Goal: Task Accomplishment & Management: Manage account settings

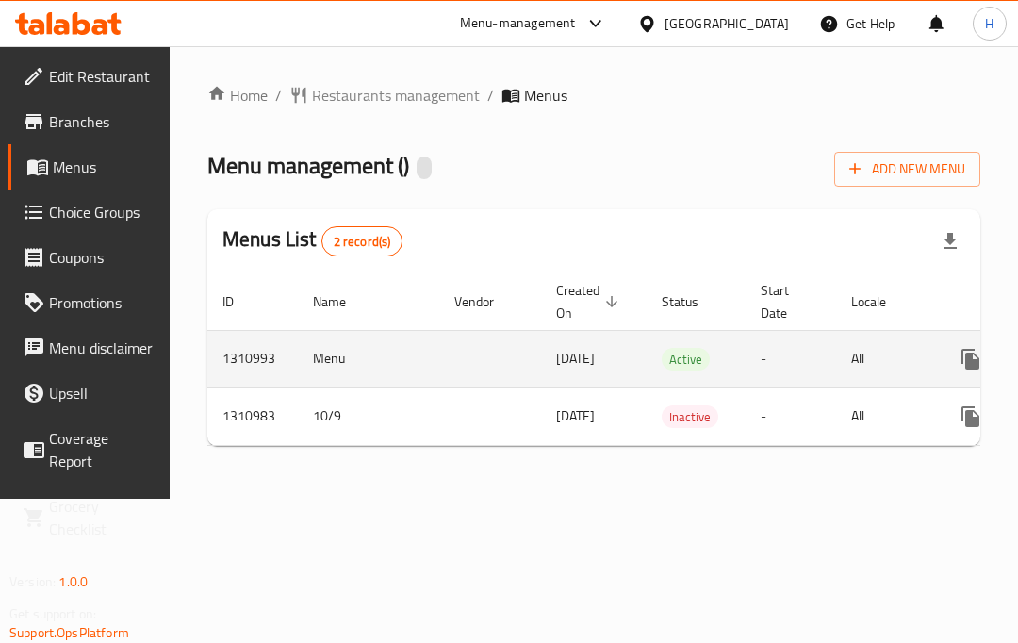
scroll to position [0, 164]
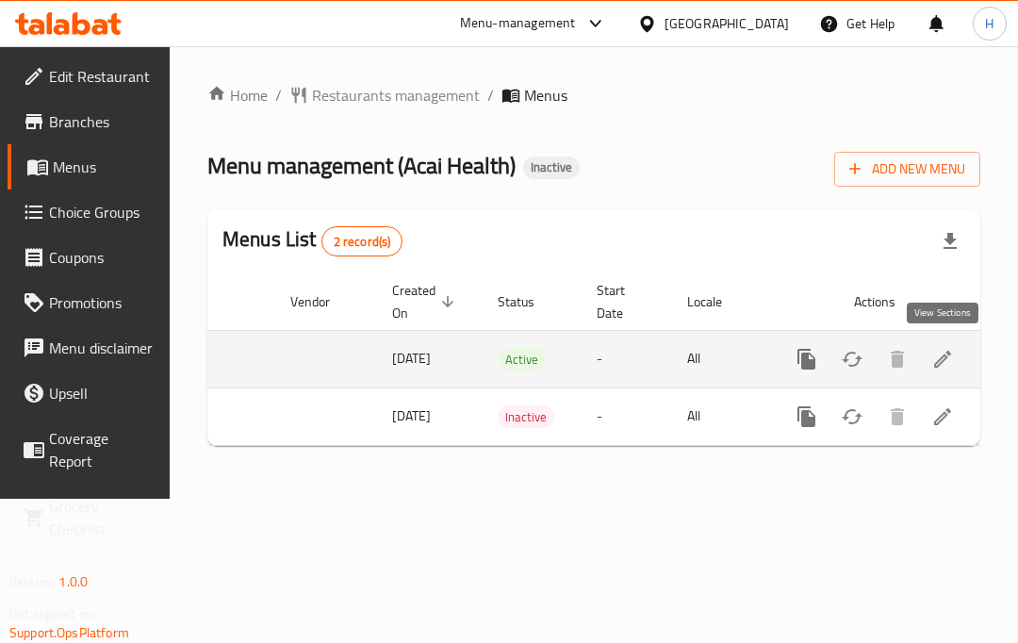
click at [951, 360] on icon "enhanced table" at bounding box center [943, 359] width 23 height 23
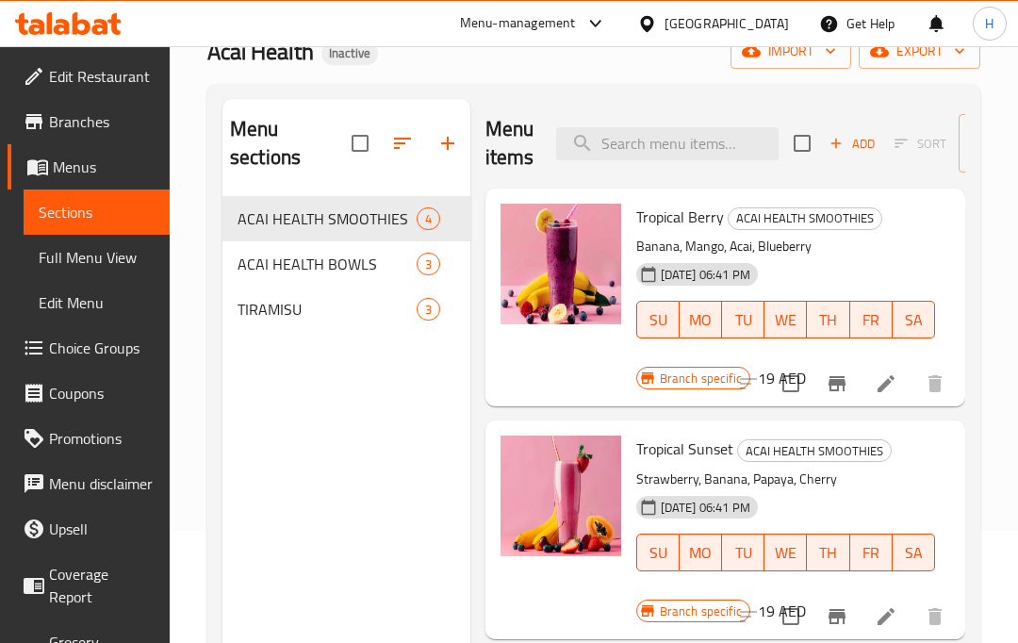
scroll to position [113, 0]
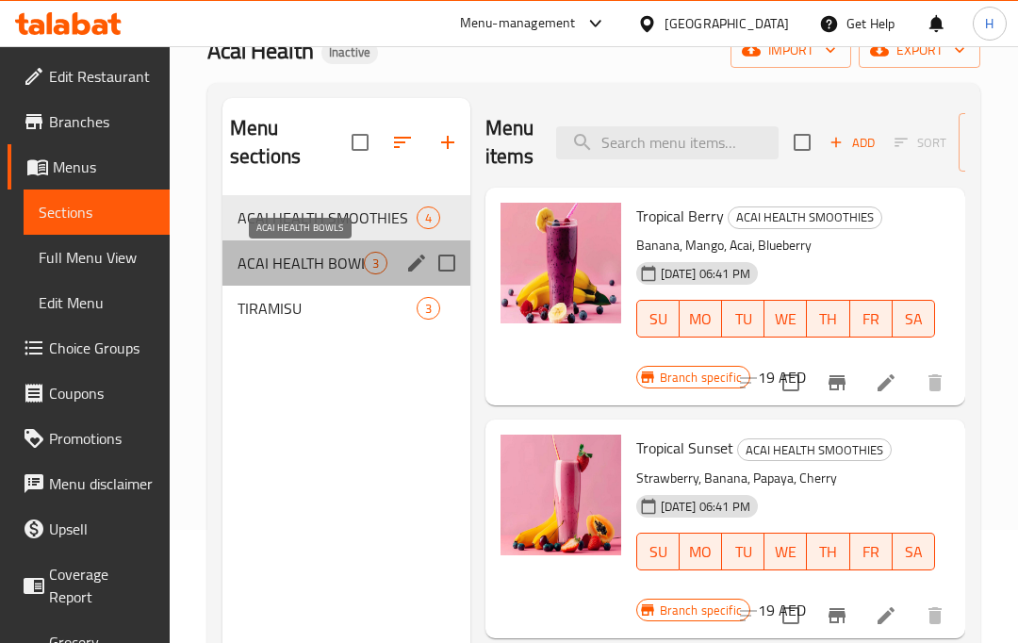
click at [325, 269] on span "ACAI HEALTH BOWLS" at bounding box center [301, 263] width 126 height 23
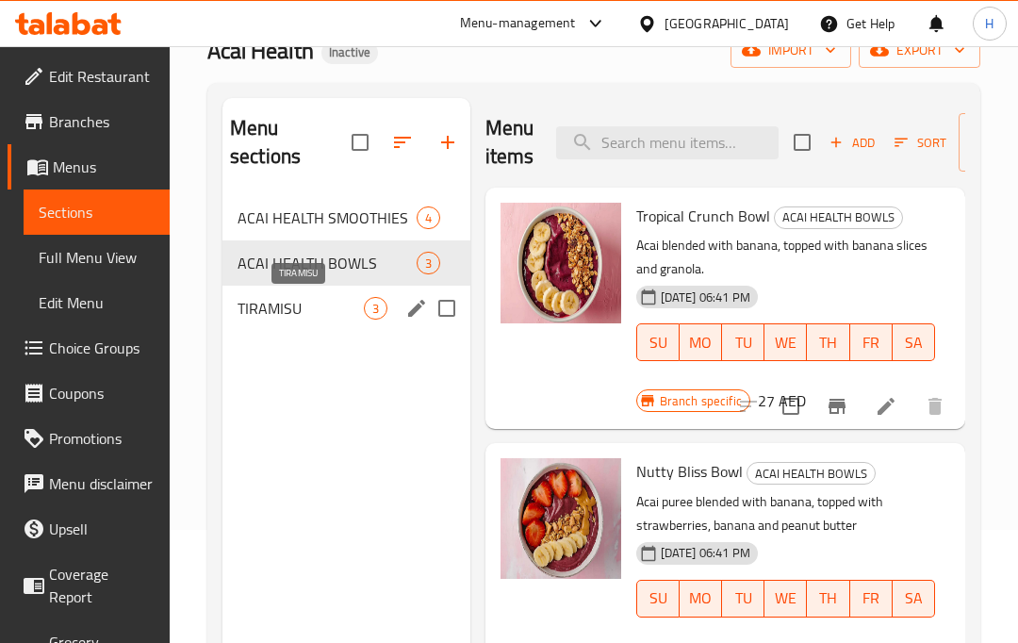
click at [304, 302] on span "TIRAMISU" at bounding box center [301, 308] width 126 height 23
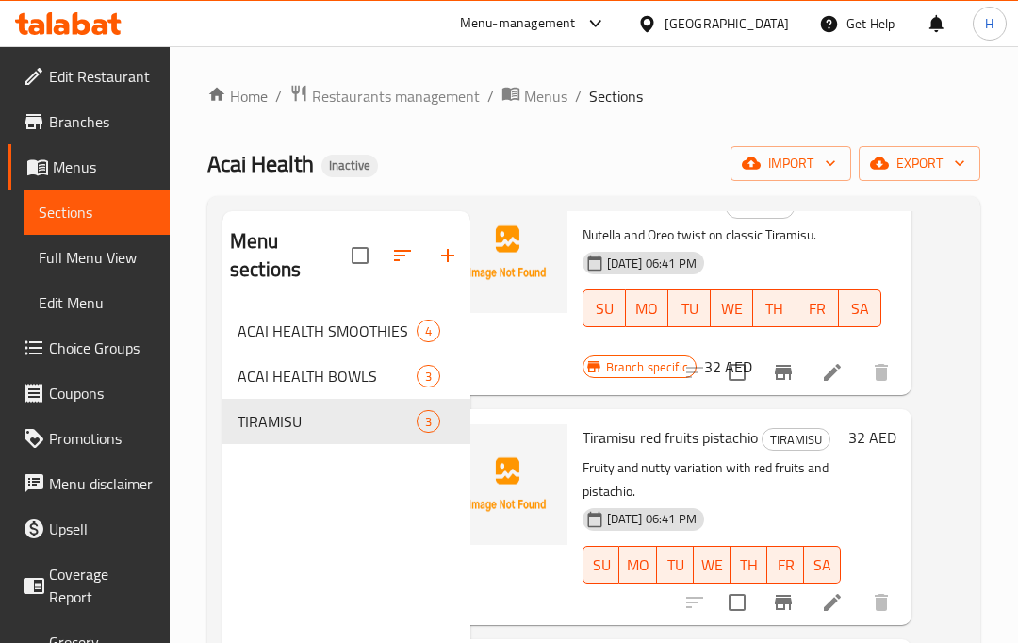
scroll to position [124, 0]
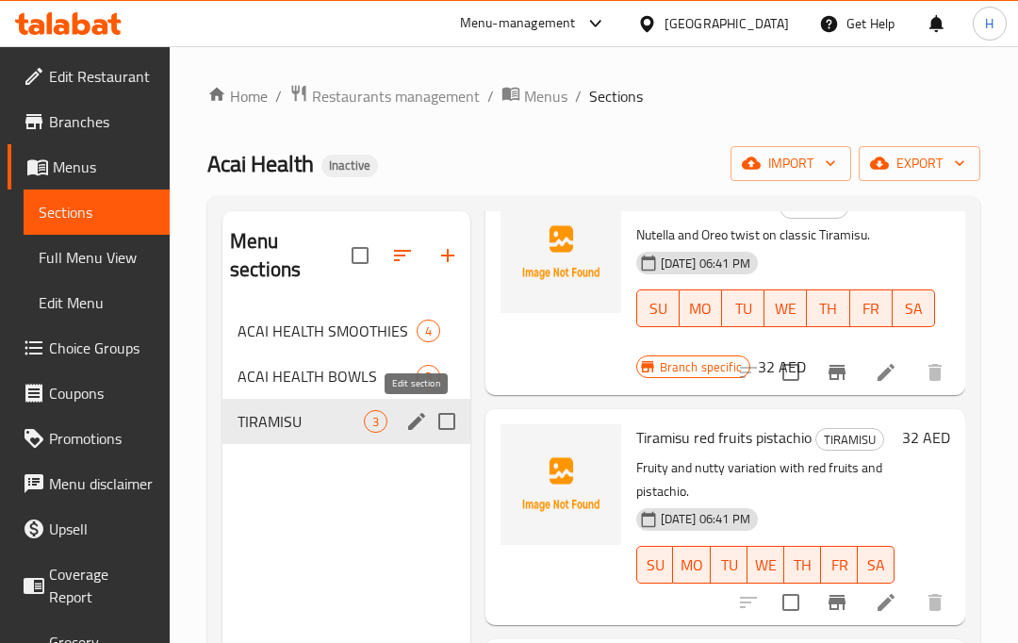
click at [413, 428] on icon "edit" at bounding box center [417, 421] width 23 height 23
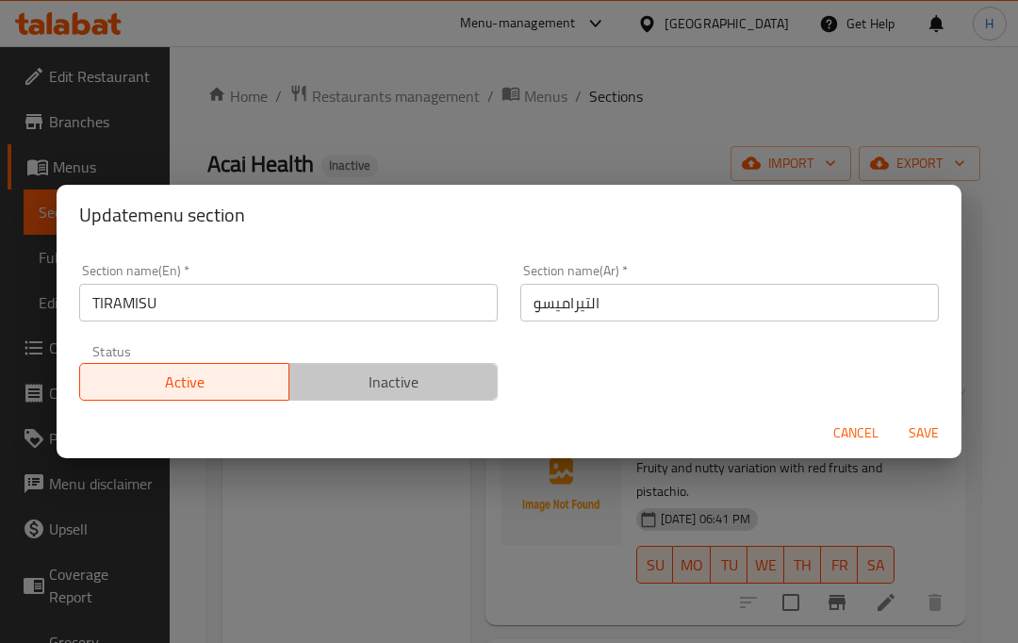
click at [392, 382] on span "Inactive" at bounding box center [394, 382] width 194 height 27
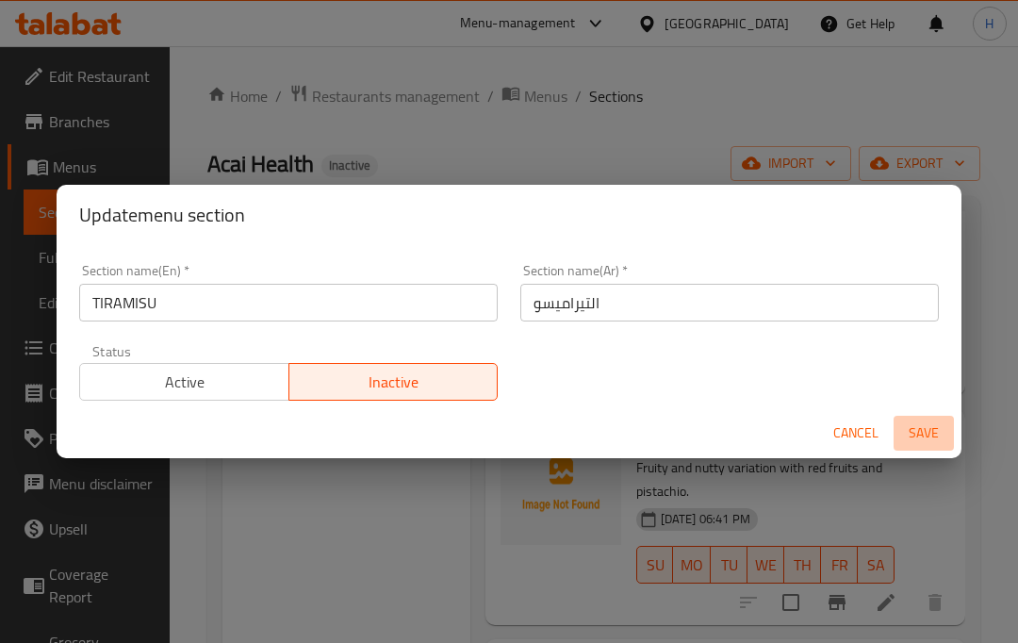
click at [908, 442] on span "Save" at bounding box center [924, 434] width 45 height 24
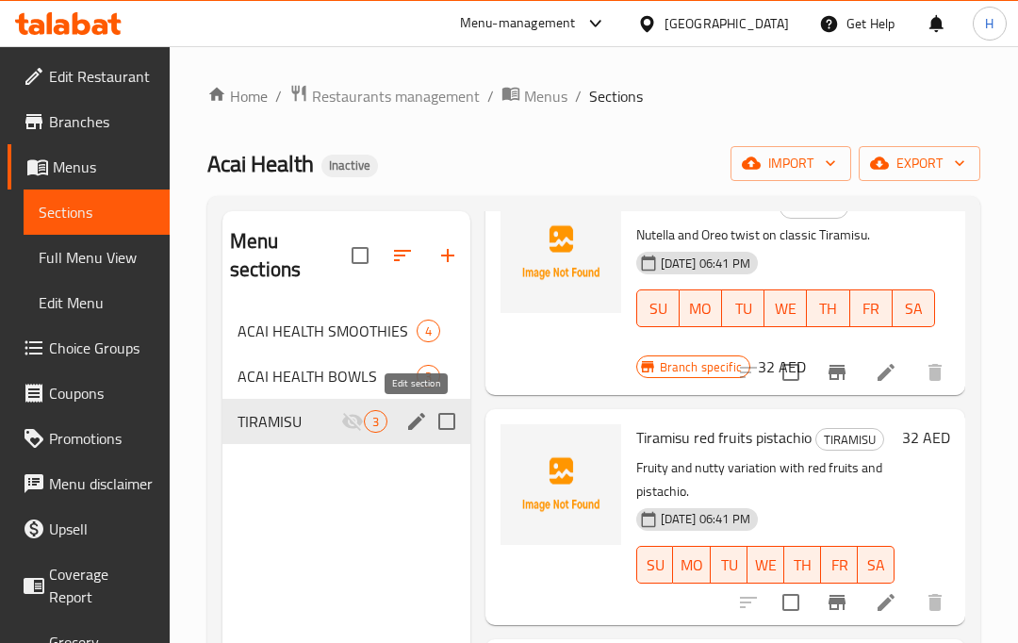
click at [410, 420] on icon "edit" at bounding box center [417, 421] width 23 height 23
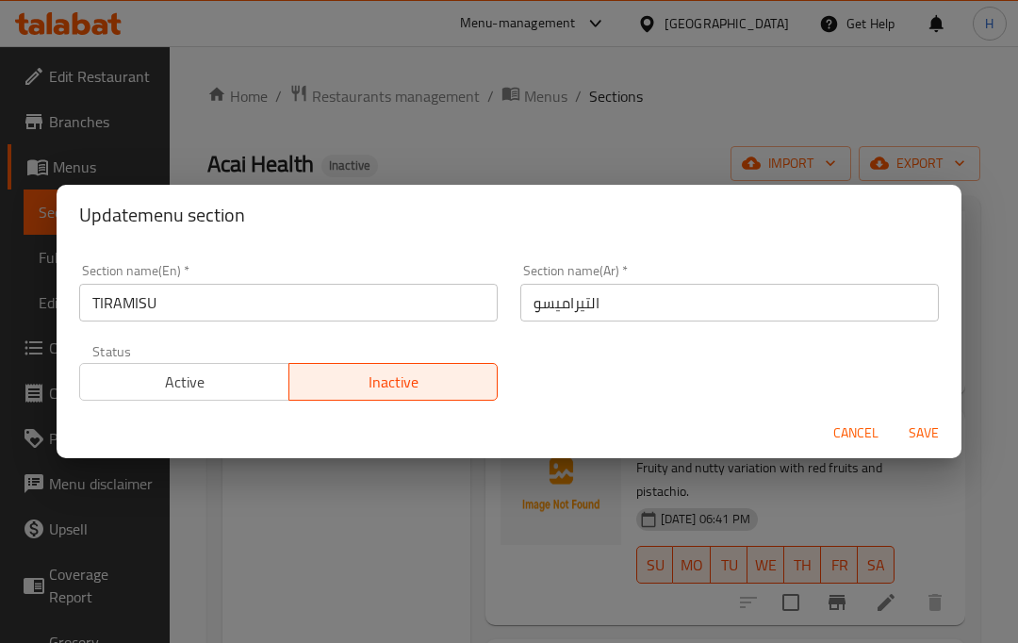
click at [206, 384] on span "Active" at bounding box center [185, 382] width 194 height 27
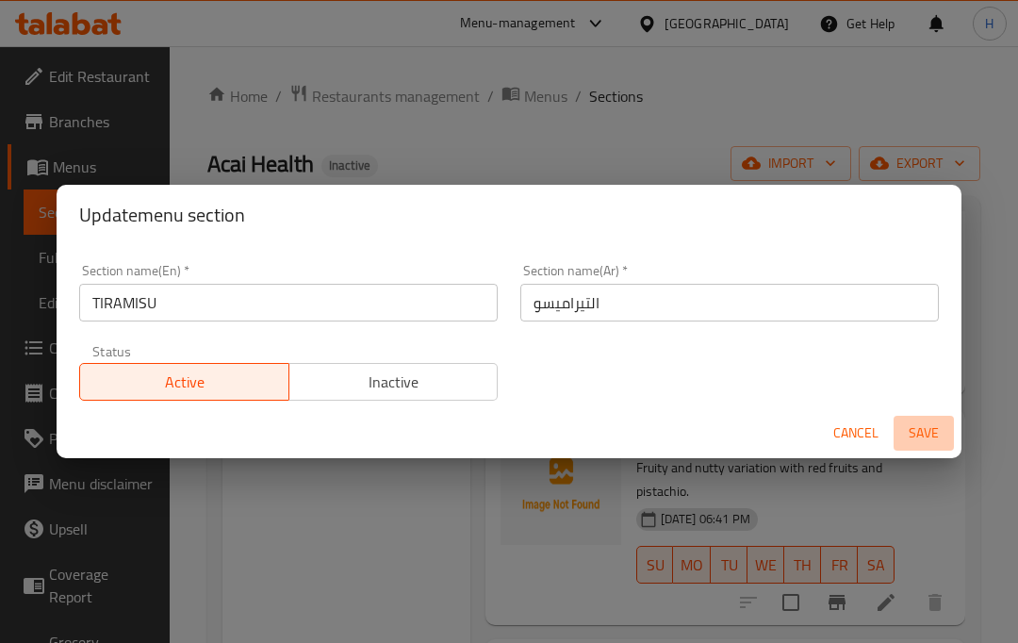
click at [924, 428] on span "Save" at bounding box center [924, 434] width 45 height 24
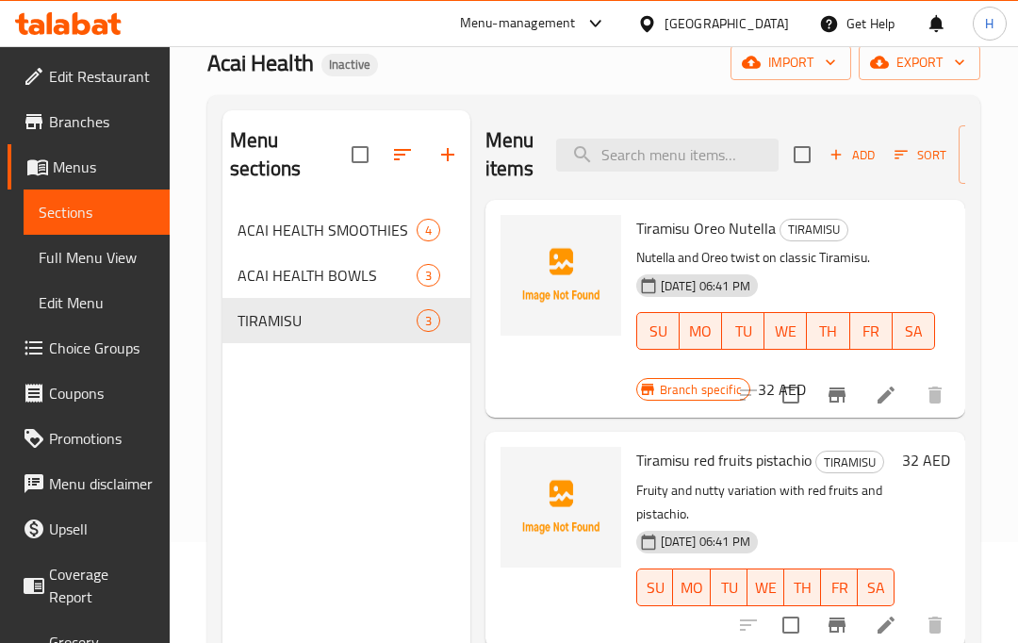
scroll to position [97, 0]
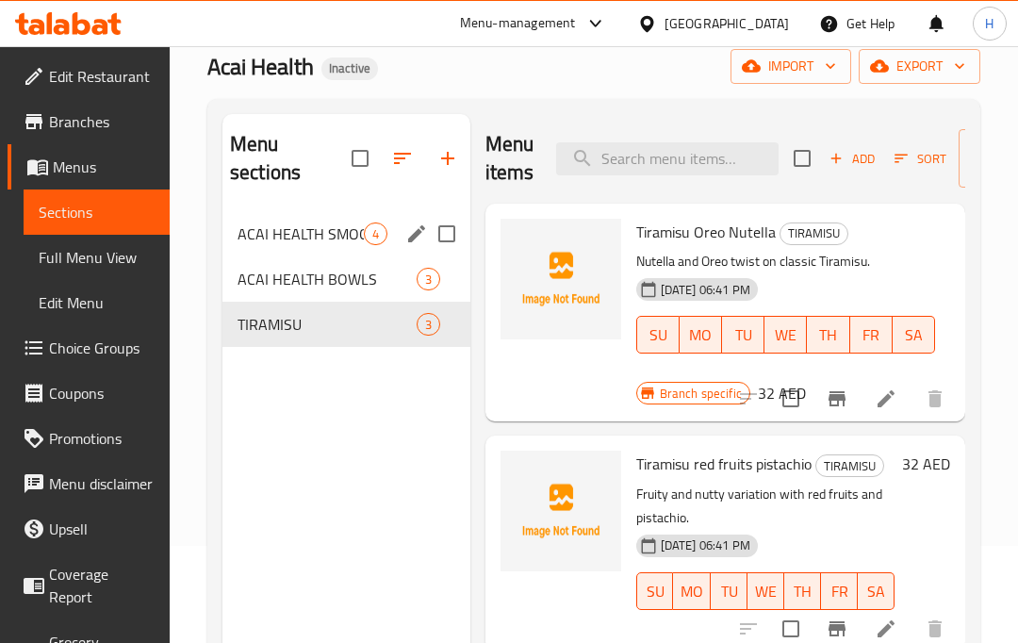
click at [306, 248] on div "ACAI HEALTH SMOOTHIES 4" at bounding box center [347, 233] width 248 height 45
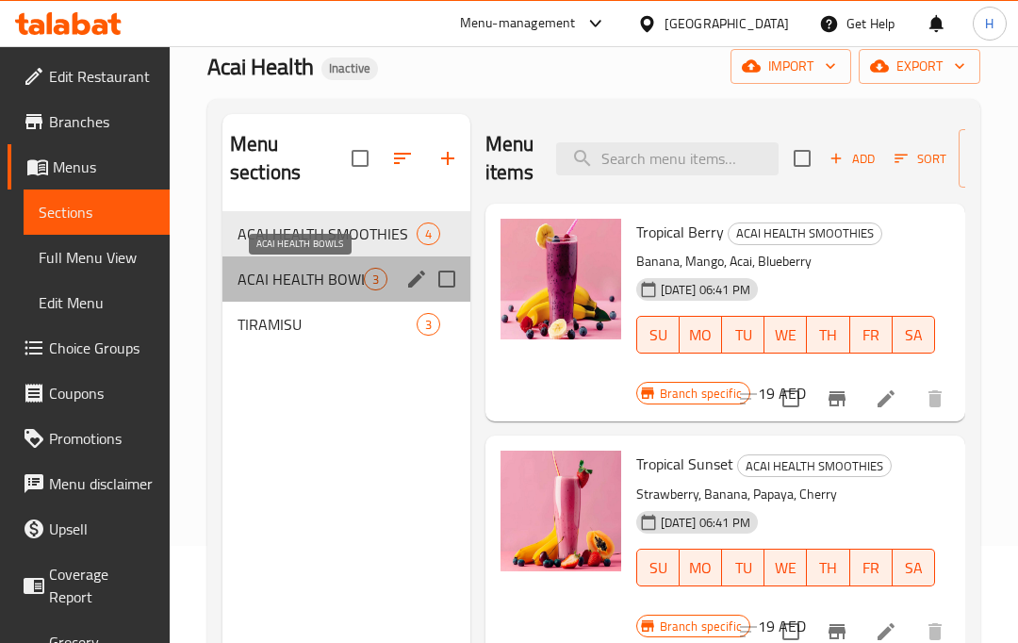
click at [300, 280] on span "ACAI HEALTH BOWLS" at bounding box center [301, 279] width 126 height 23
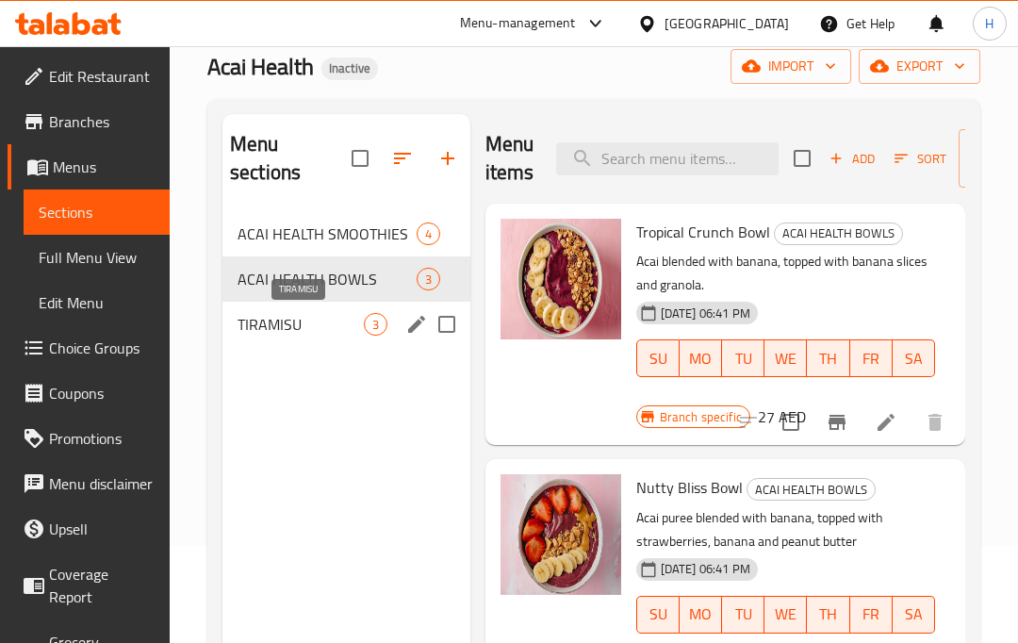
click at [298, 320] on span "TIRAMISU" at bounding box center [301, 324] width 126 height 23
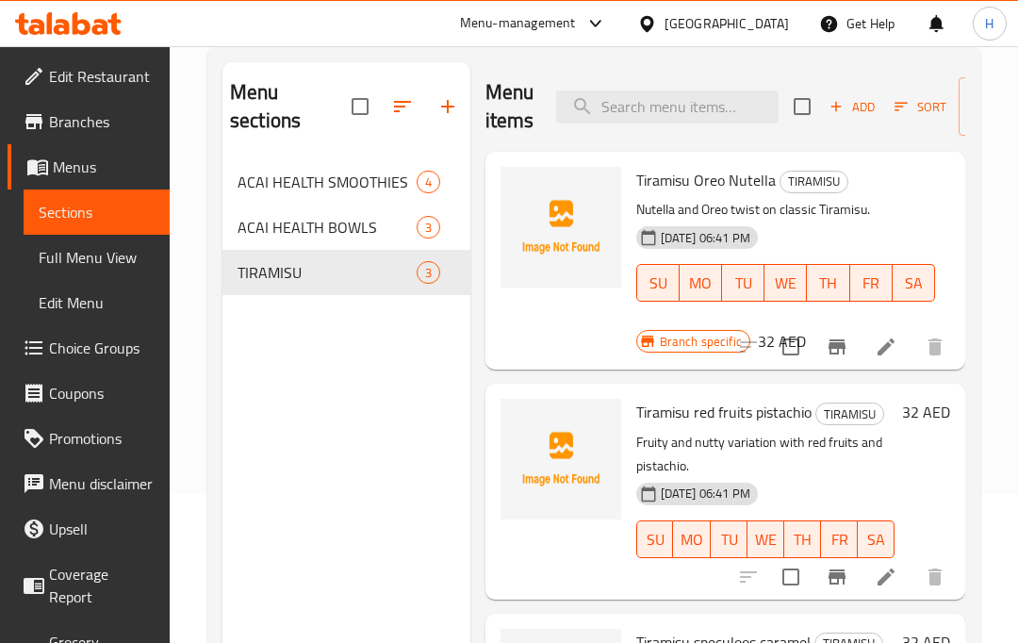
scroll to position [148, 0]
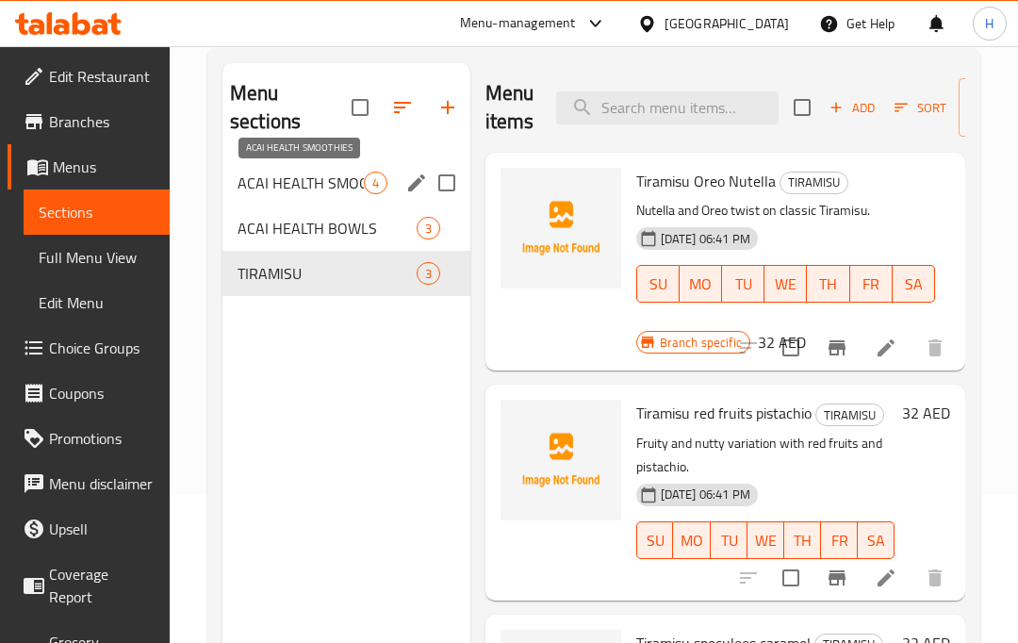
click at [281, 186] on span "ACAI HEALTH SMOOTHIES" at bounding box center [301, 183] width 126 height 23
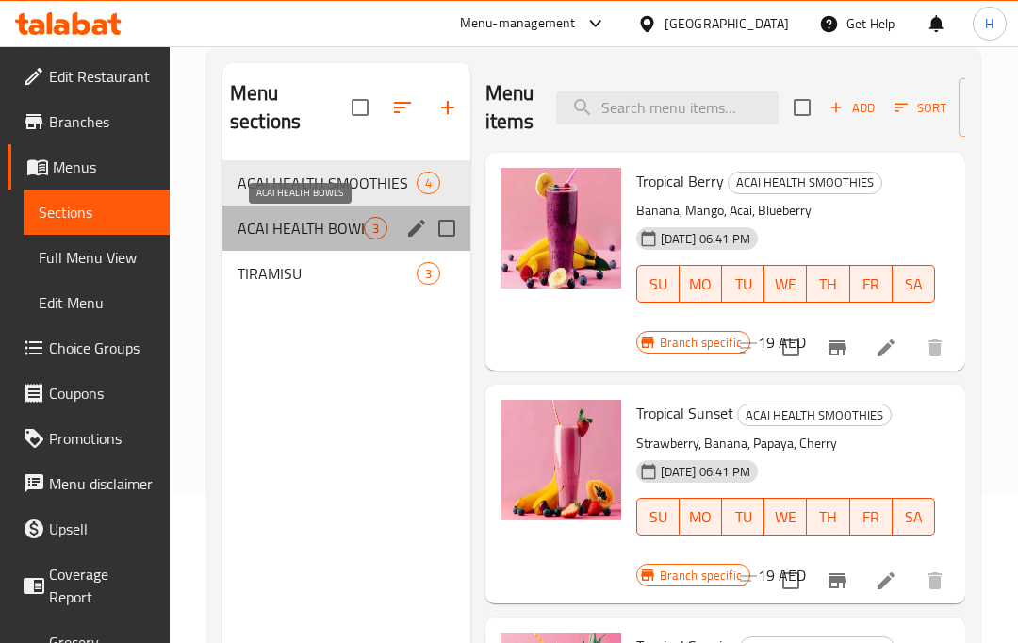
click at [280, 234] on span "ACAI HEALTH BOWLS" at bounding box center [301, 228] width 126 height 23
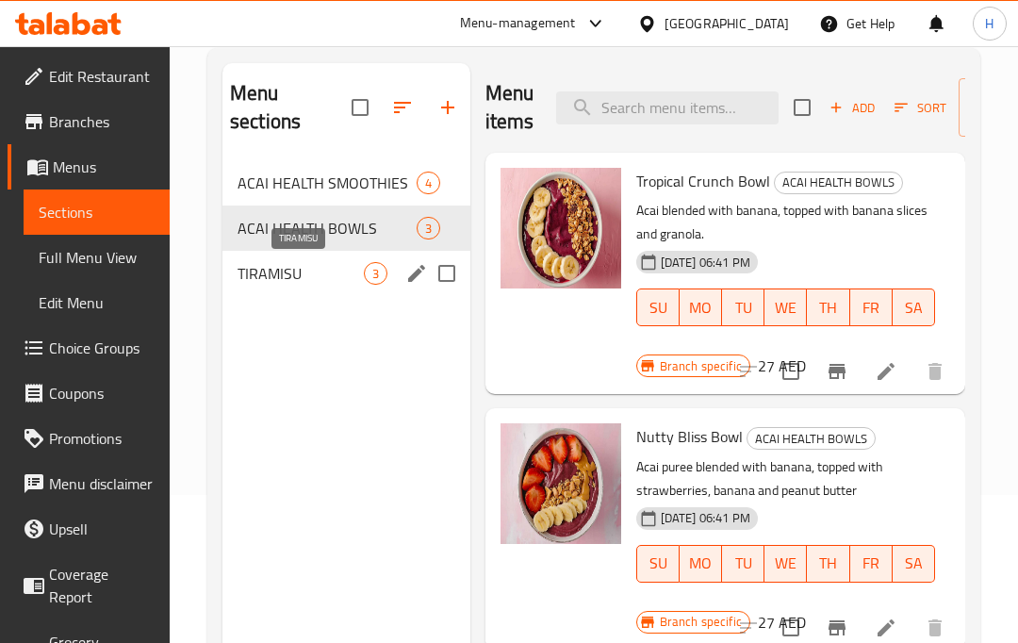
click at [278, 265] on span "TIRAMISU" at bounding box center [301, 273] width 126 height 23
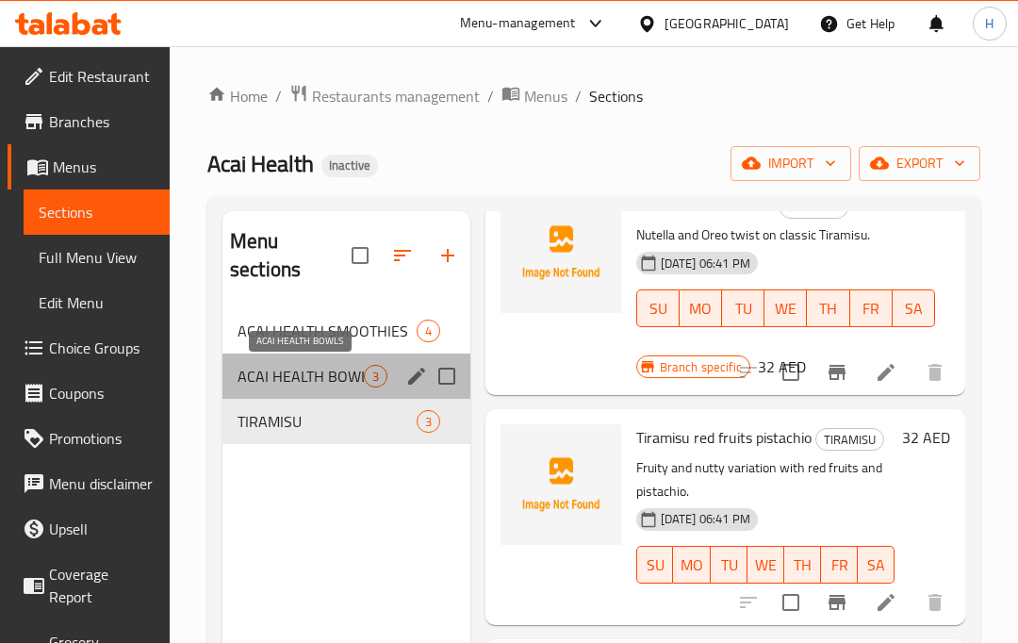
click at [306, 369] on span "ACAI HEALTH BOWLS" at bounding box center [301, 376] width 126 height 23
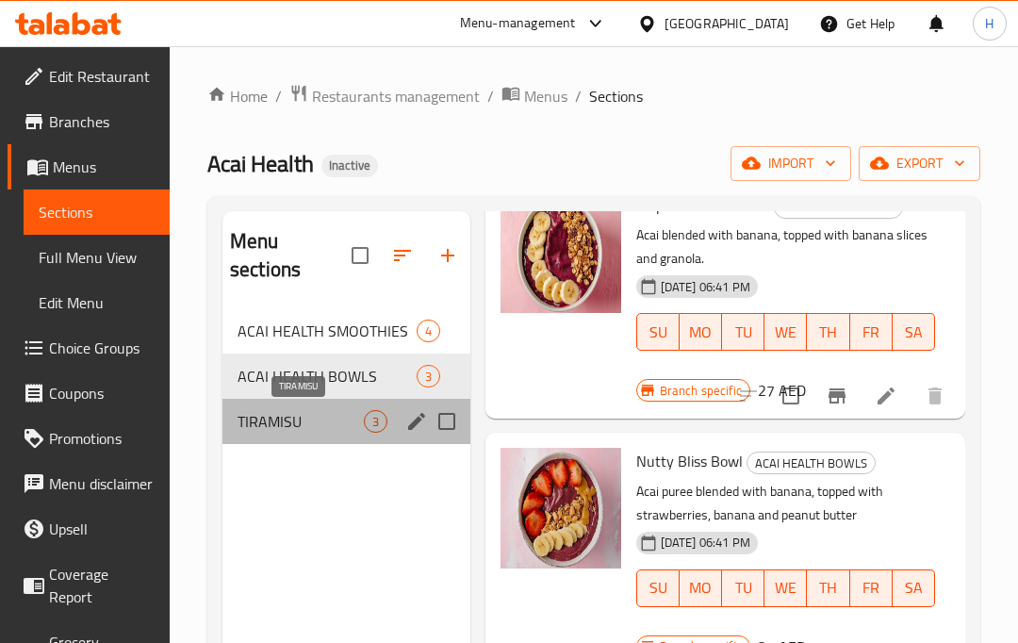
click at [312, 421] on span "TIRAMISU" at bounding box center [301, 421] width 126 height 23
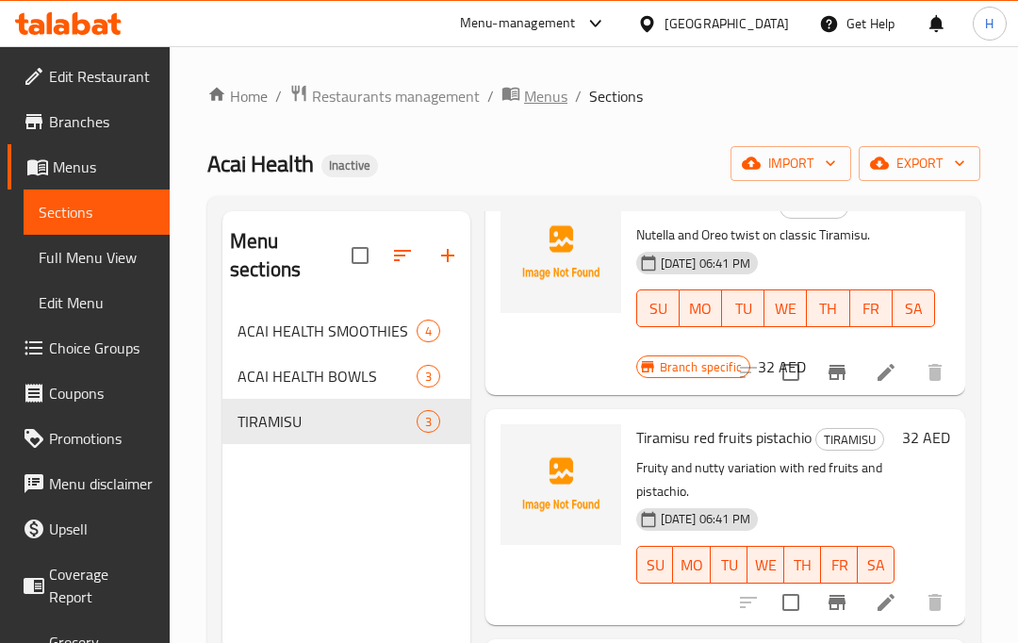
click at [529, 96] on span "Menus" at bounding box center [545, 96] width 43 height 23
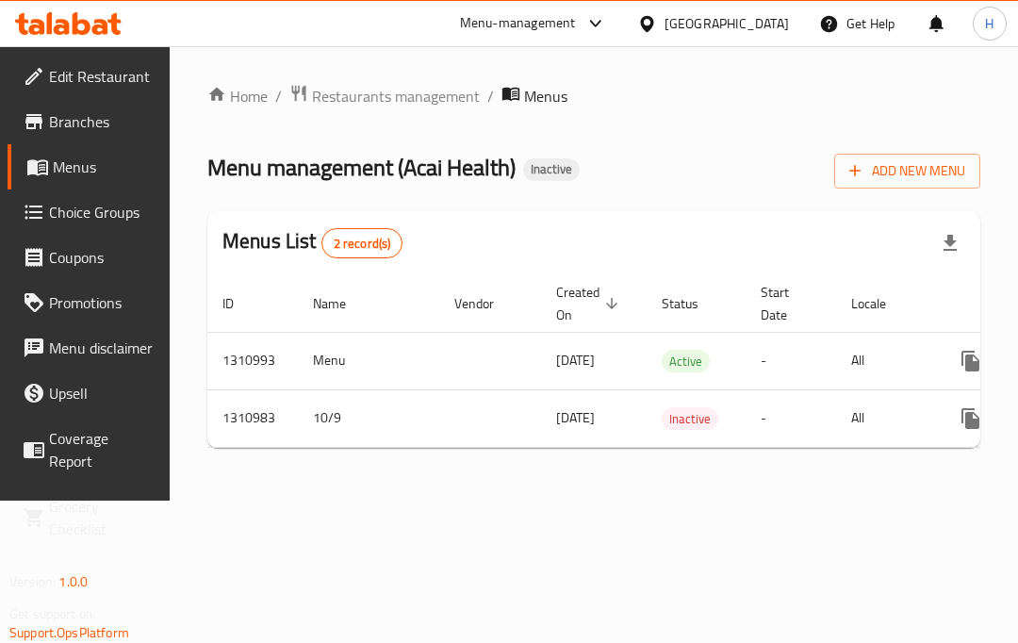
click at [535, 98] on span "Menus" at bounding box center [545, 96] width 43 height 23
click at [445, 87] on span "Restaurants management" at bounding box center [396, 96] width 168 height 23
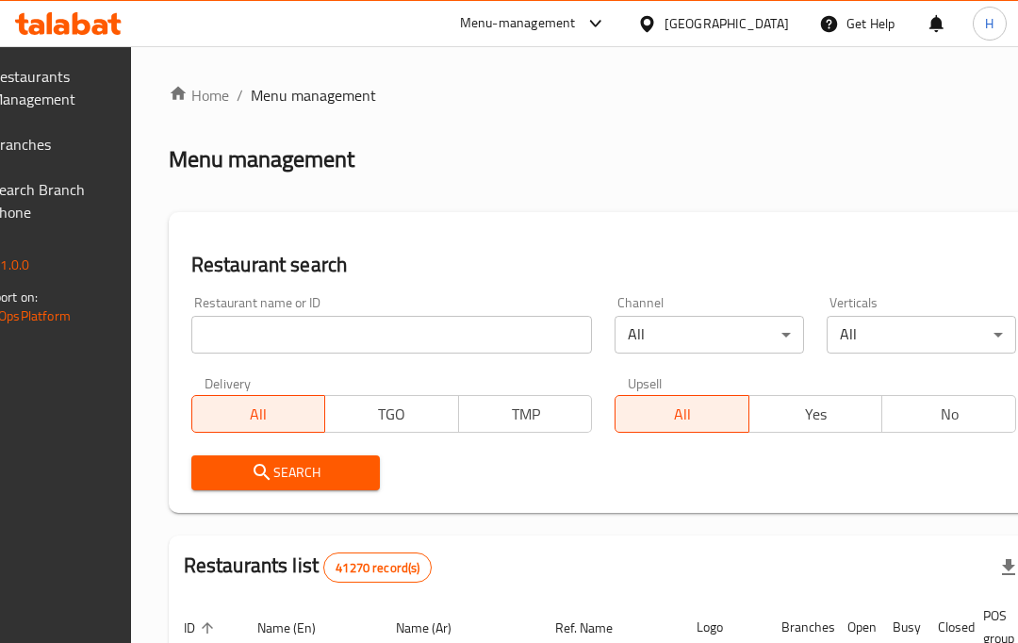
click at [70, 141] on span "Branches" at bounding box center [44, 144] width 106 height 23
